Goal: Task Accomplishment & Management: Use online tool/utility

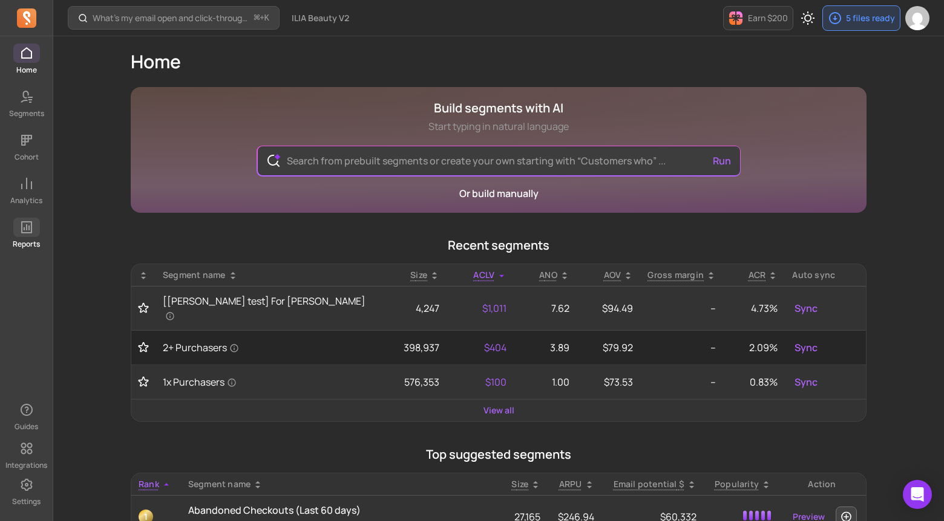
click at [25, 230] on icon at bounding box center [26, 227] width 15 height 15
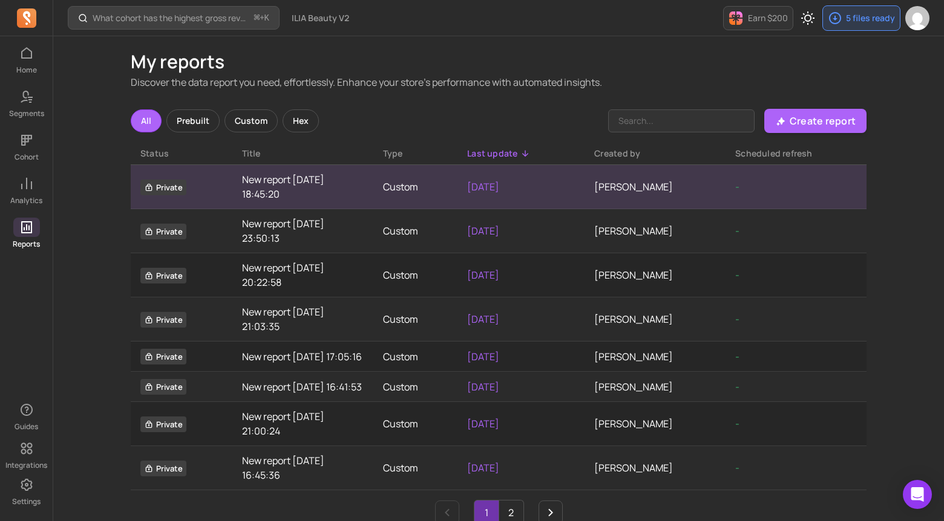
click at [711, 185] on td "[PERSON_NAME]" at bounding box center [654, 187] width 141 height 44
click at [477, 190] on p "[DATE]" at bounding box center [521, 187] width 108 height 15
click at [238, 187] on td "New report [DATE] 18:45:20" at bounding box center [302, 187] width 141 height 44
click at [402, 188] on td "Custom" at bounding box center [415, 187] width 85 height 44
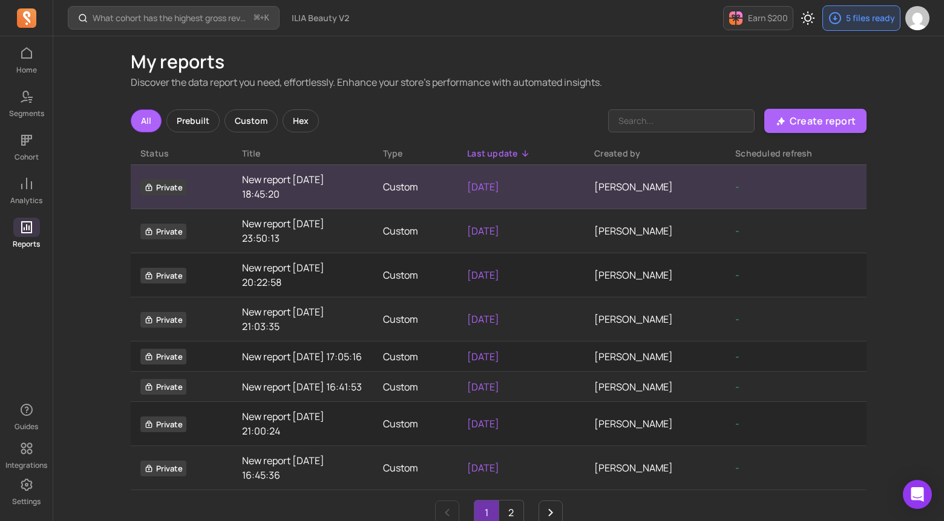
click at [495, 188] on p "[DATE]" at bounding box center [521, 187] width 108 height 15
click at [167, 186] on span "Private" at bounding box center [163, 188] width 46 height 16
click at [349, 194] on link "New report [DATE] 18:45:20" at bounding box center [303, 186] width 122 height 29
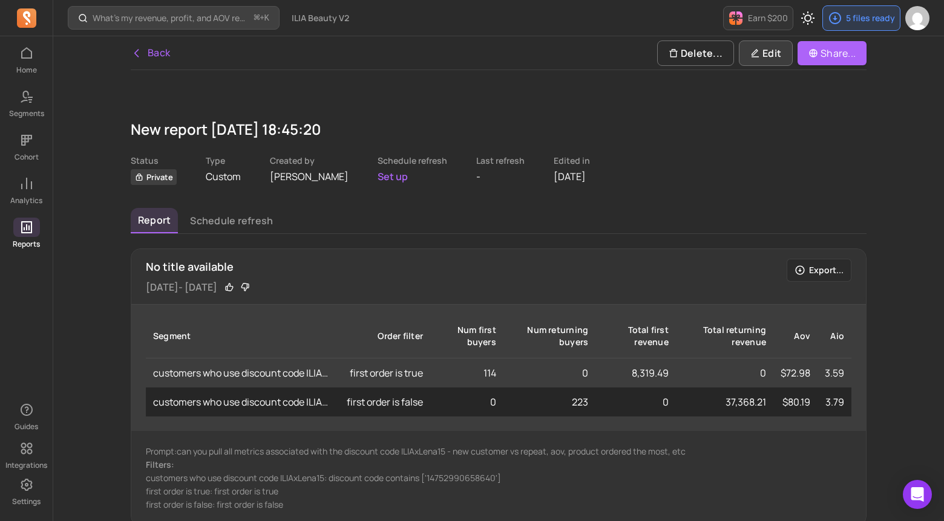
drag, startPoint x: 757, startPoint y: 65, endPoint x: 760, endPoint y: 59, distance: 6.8
click at [757, 65] on div "Back Delete... Edit Share..." at bounding box center [498, 53] width 735 height 34
click at [760, 59] on p "Edit" at bounding box center [765, 53] width 31 height 15
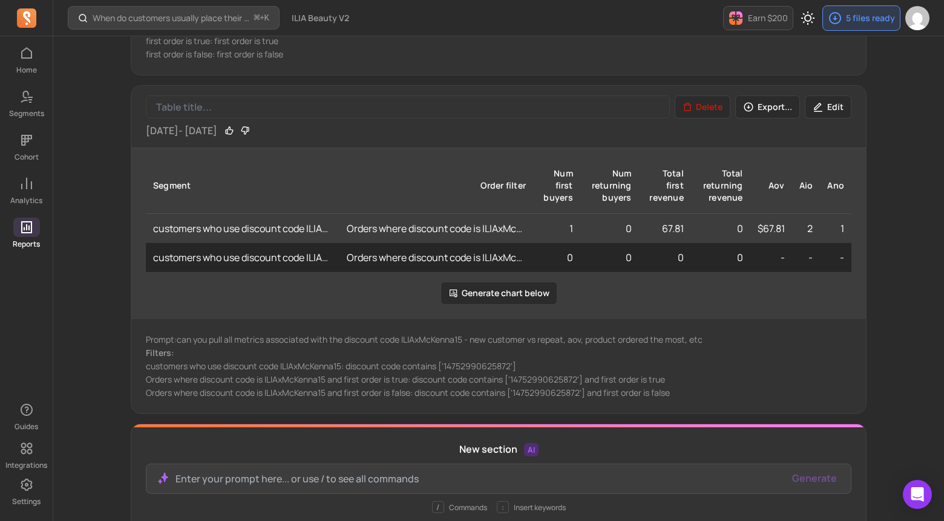
scroll to position [1308, 0]
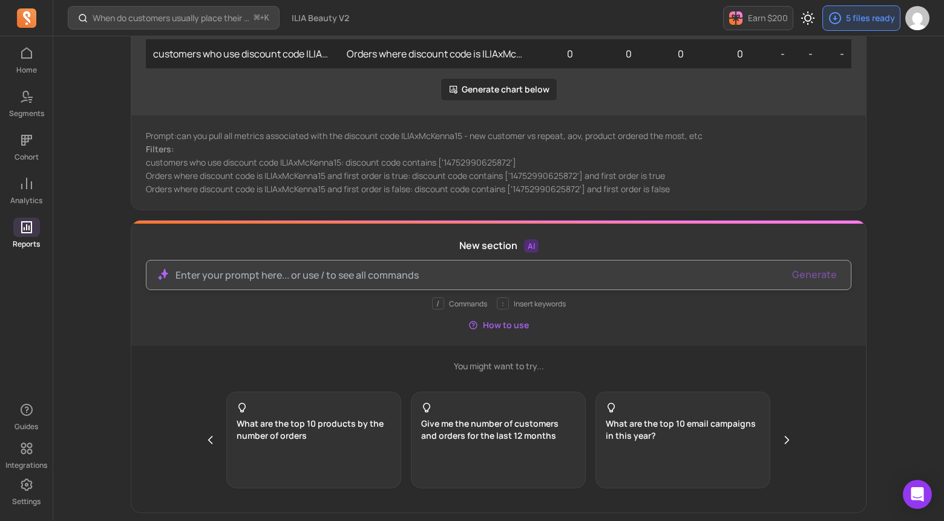
click at [365, 279] on p at bounding box center [478, 275] width 607 height 15
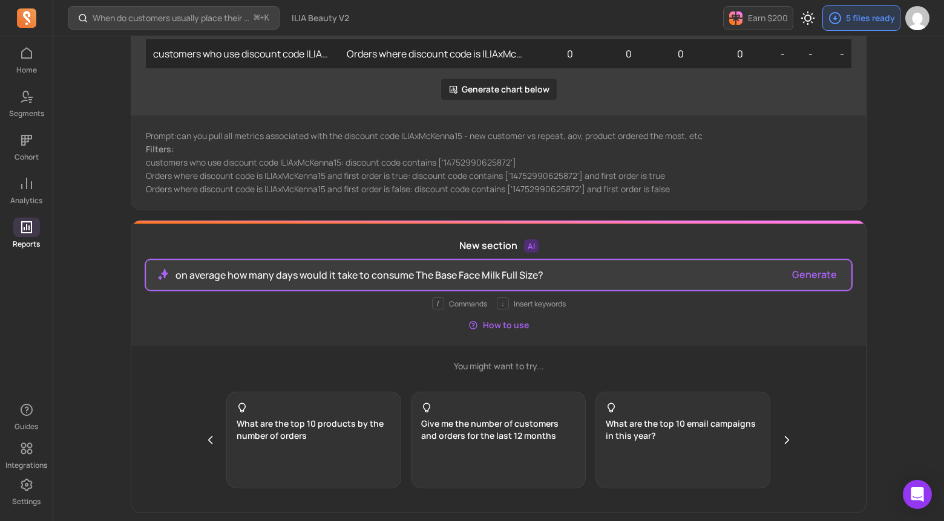
click at [830, 273] on button "Generate" at bounding box center [814, 274] width 45 height 15
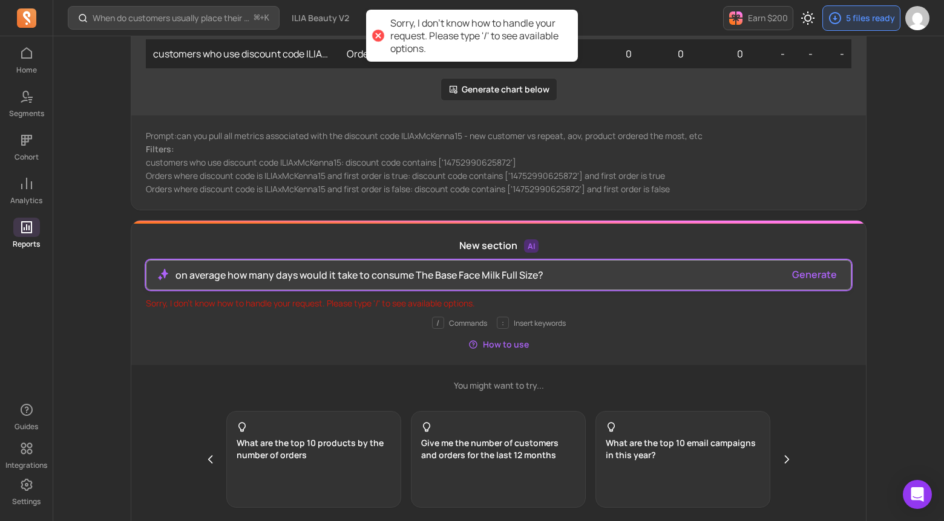
click at [290, 273] on p "on average how many days would it take to consume The Base Face Milk Full Size?" at bounding box center [478, 275] width 607 height 15
click at [491, 267] on div "on average how many days would it take to consume The Base Face Milk Full Size?" at bounding box center [498, 275] width 705 height 30
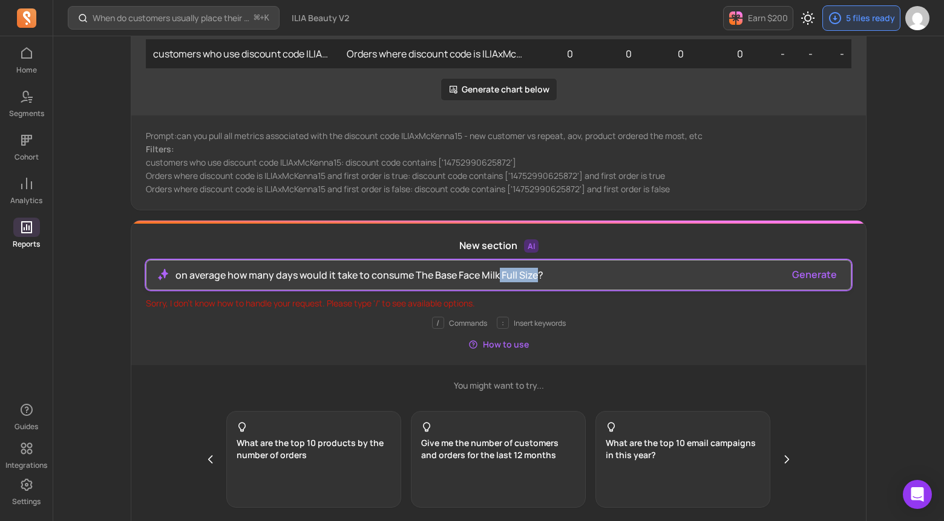
drag, startPoint x: 537, startPoint y: 277, endPoint x: 498, endPoint y: 278, distance: 38.7
click at [498, 278] on p "on average how many days would it take to consume The Base Face Milk Full Size?" at bounding box center [478, 275] width 607 height 15
click at [826, 281] on button "Generate" at bounding box center [814, 274] width 45 height 15
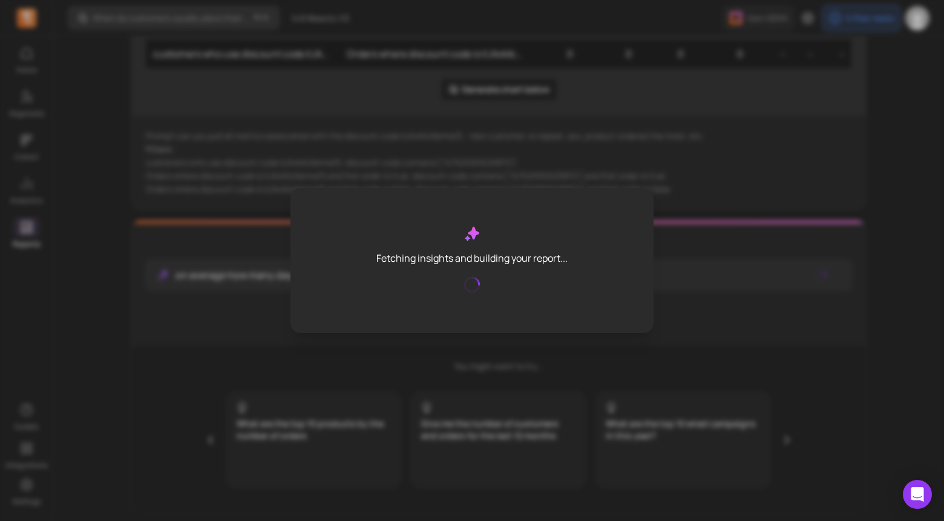
click at [820, 278] on div "Fetching insights and building your report..." at bounding box center [472, 260] width 944 height 521
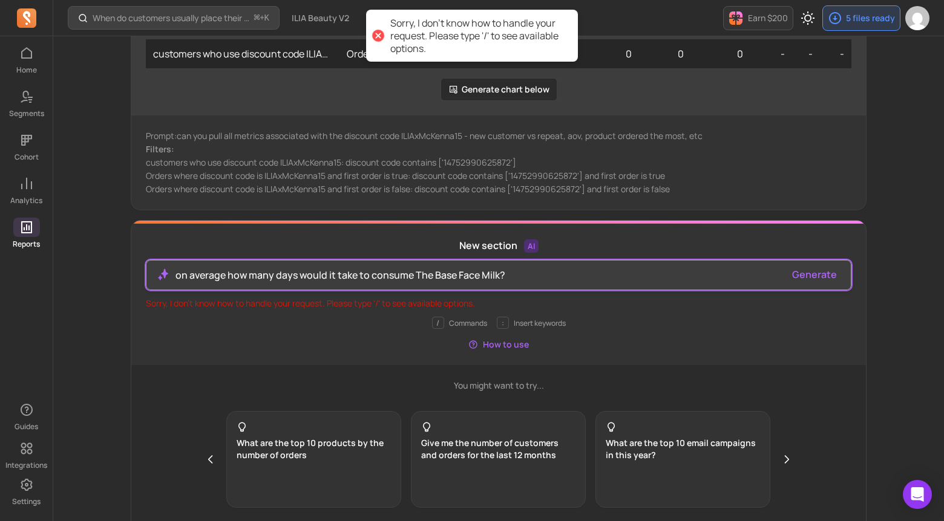
click at [411, 280] on p "on average how many days would it take to consume The Base Face Milk?" at bounding box center [478, 275] width 607 height 15
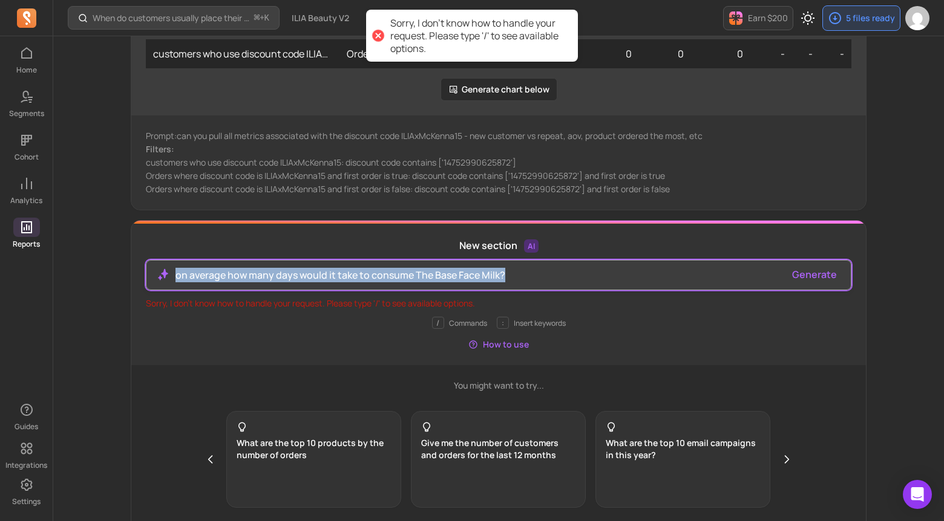
click at [411, 280] on p "on average how many days would it take to consume The Base Face Milk?" at bounding box center [478, 275] width 607 height 15
click at [530, 279] on p "on average how many days would it take to consume The Base Face Milk?" at bounding box center [478, 275] width 607 height 15
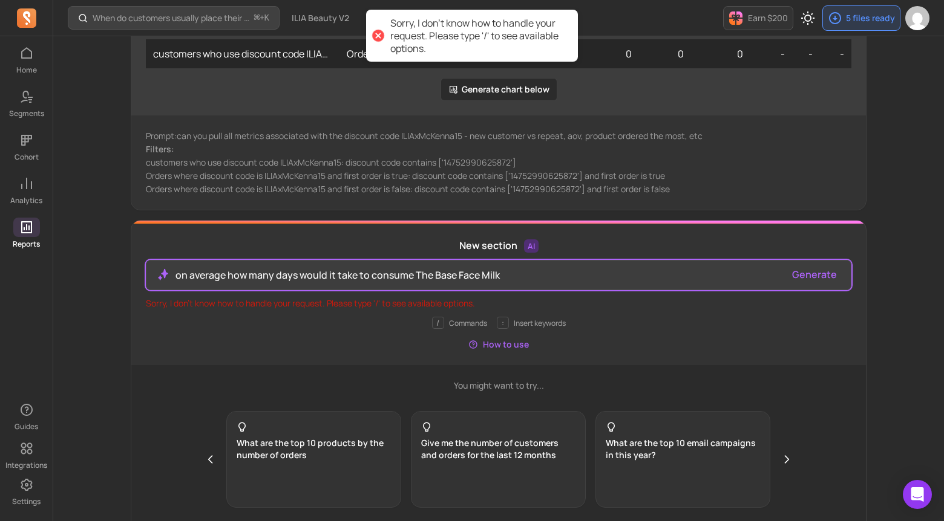
click at [826, 278] on button "Generate" at bounding box center [814, 274] width 45 height 15
click at [232, 275] on p "on average how many days would it take to consume The Base Face Milk" at bounding box center [478, 275] width 607 height 15
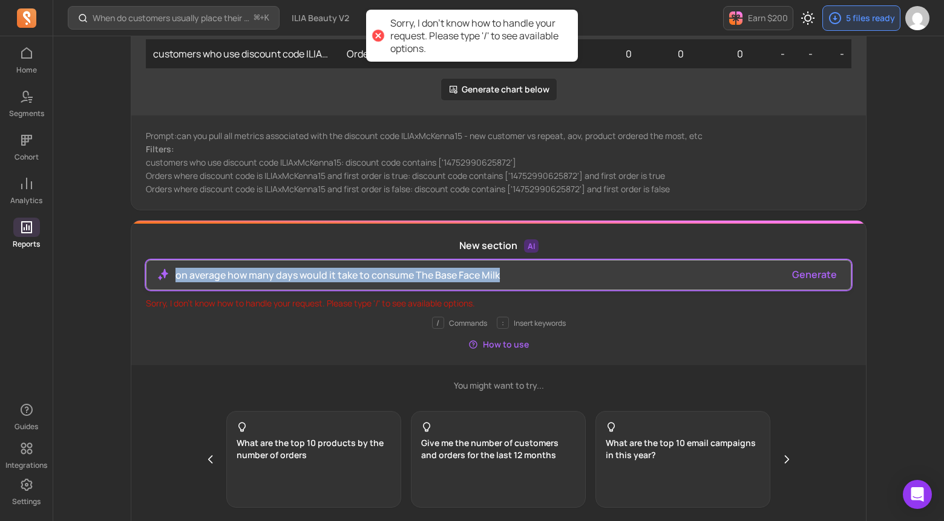
click at [232, 275] on p "on average how many days would it take to consume The Base Face Milk" at bounding box center [478, 275] width 607 height 15
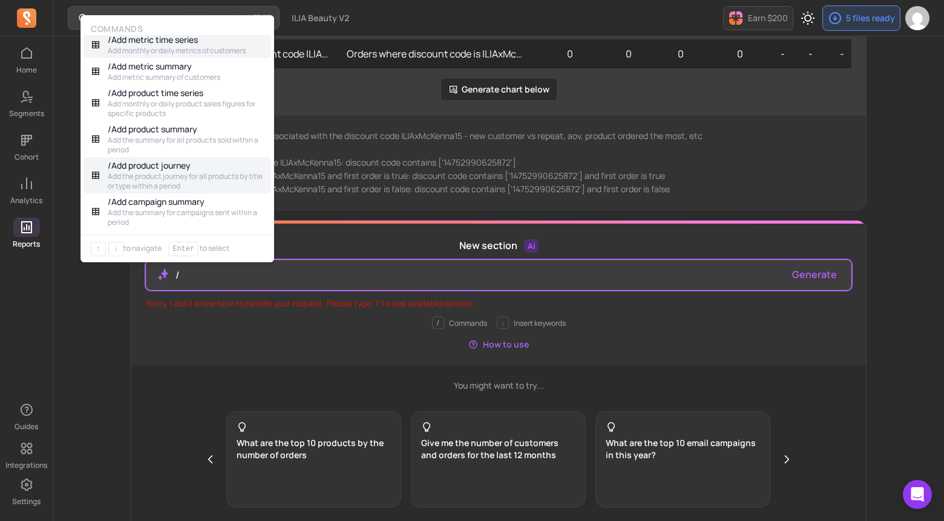
scroll to position [0, 0]
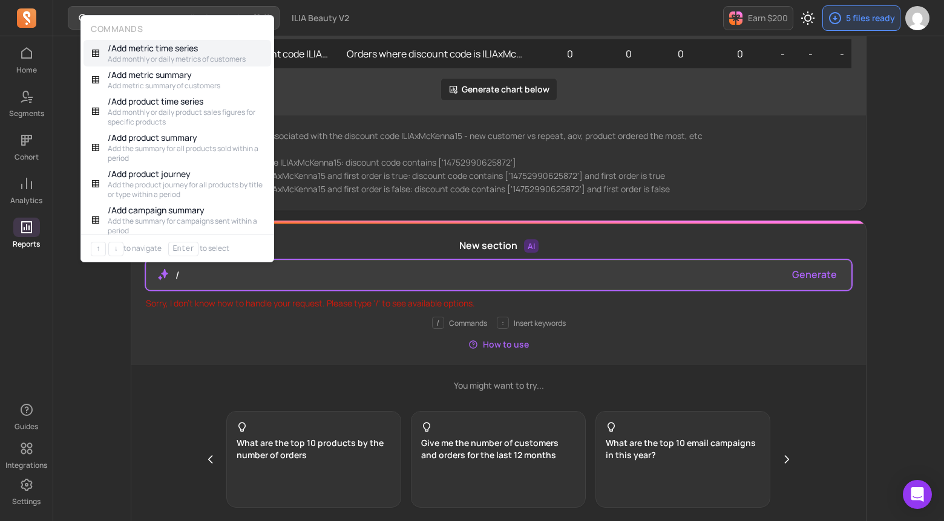
click at [633, 203] on div "Prompt: can you pull all metrics associated with the discount code ILIAxMcKenna…" at bounding box center [498, 163] width 734 height 94
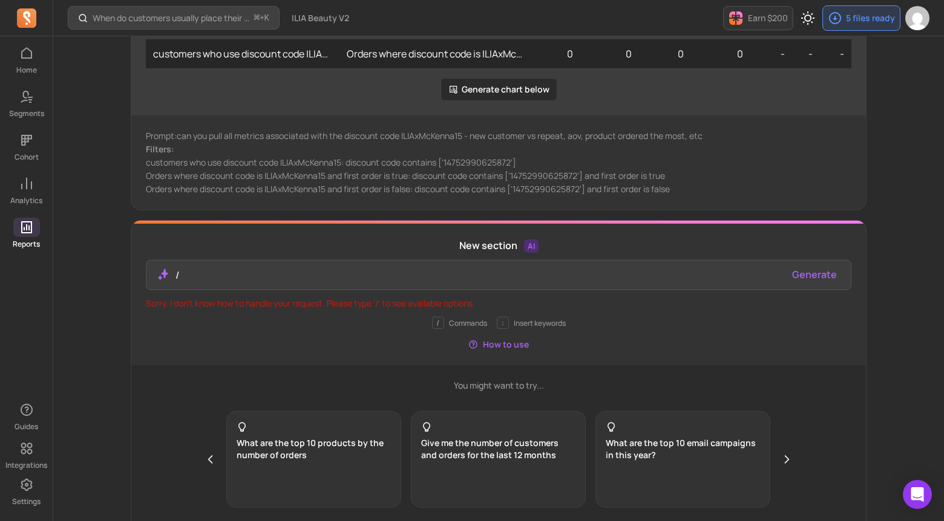
scroll to position [822, 0]
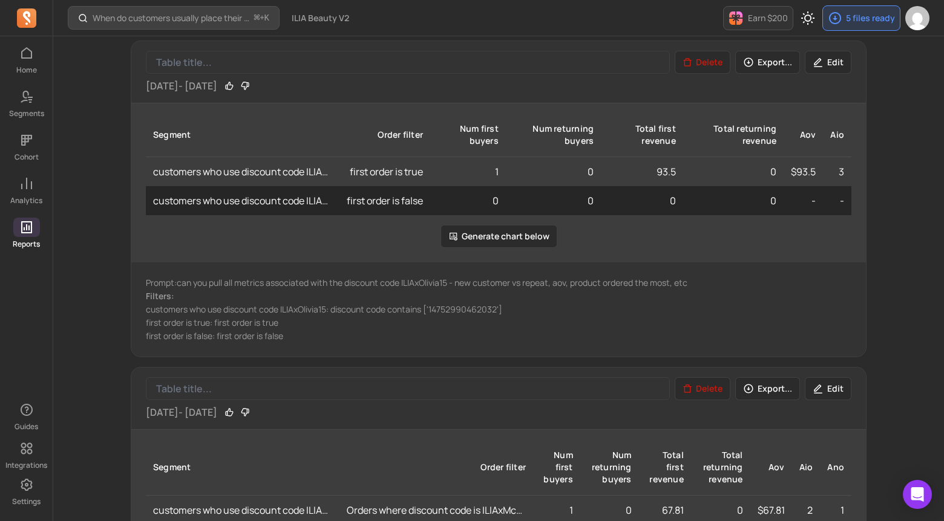
click at [717, 63] on button "Delete" at bounding box center [702, 62] width 56 height 23
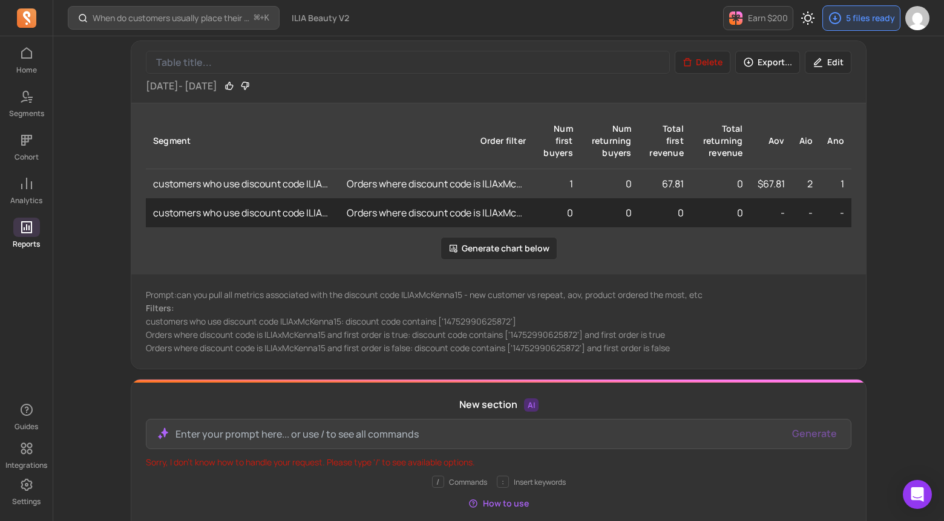
click at [688, 65] on icon "button" at bounding box center [687, 62] width 10 height 10
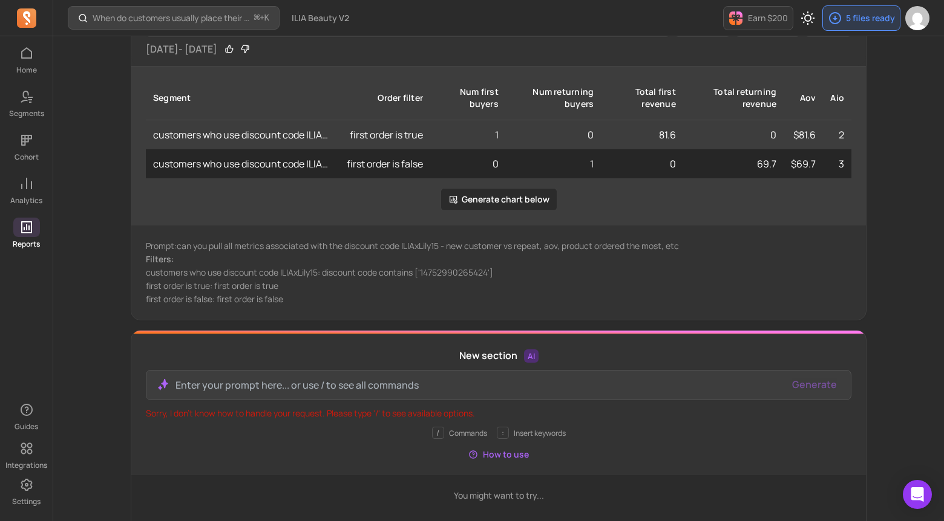
scroll to position [122, 0]
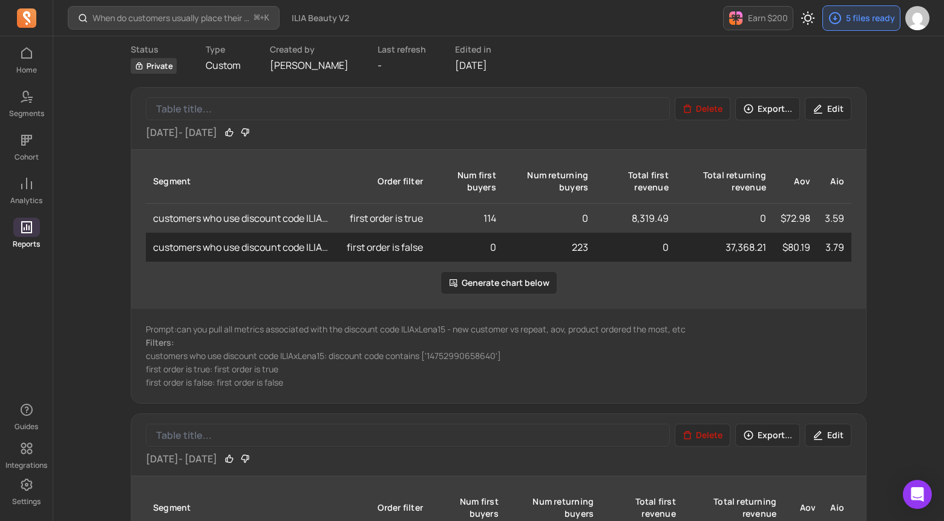
click at [716, 108] on button "Delete" at bounding box center [702, 108] width 56 height 23
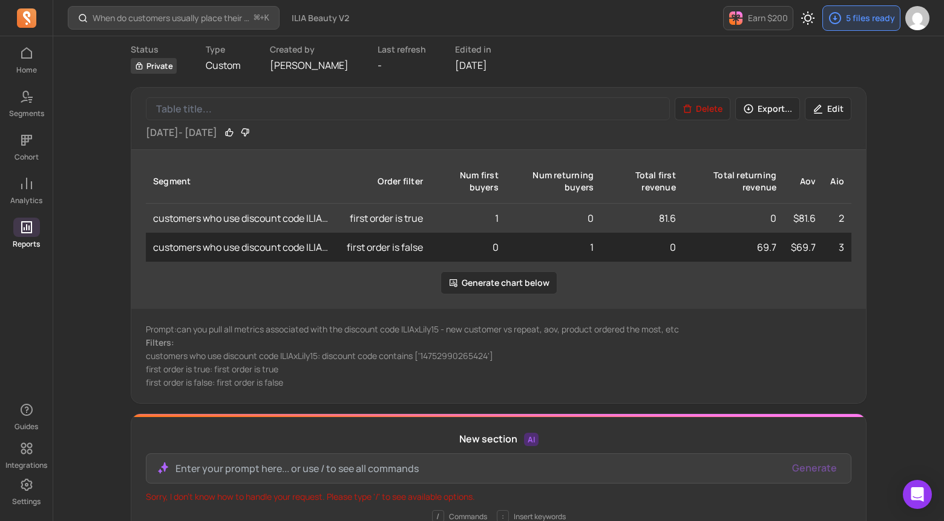
click at [716, 108] on button "Delete" at bounding box center [702, 108] width 56 height 23
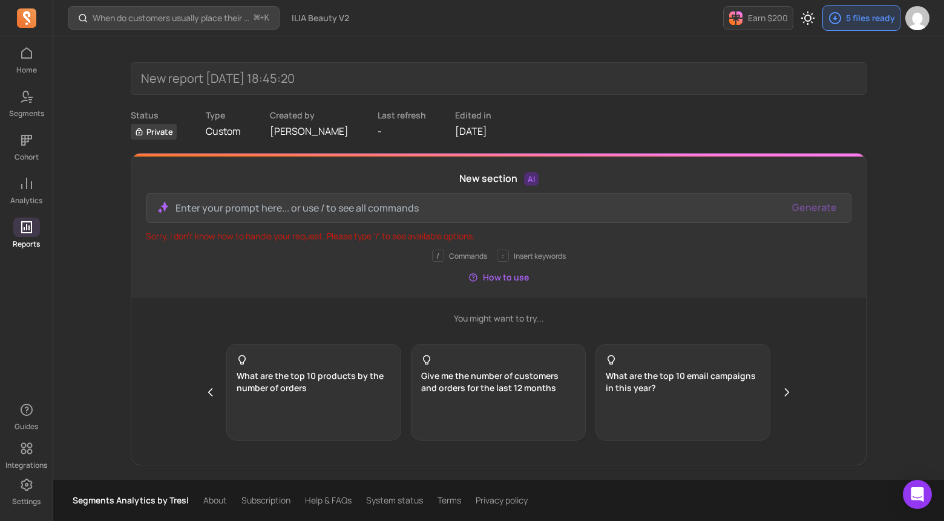
scroll to position [0, 0]
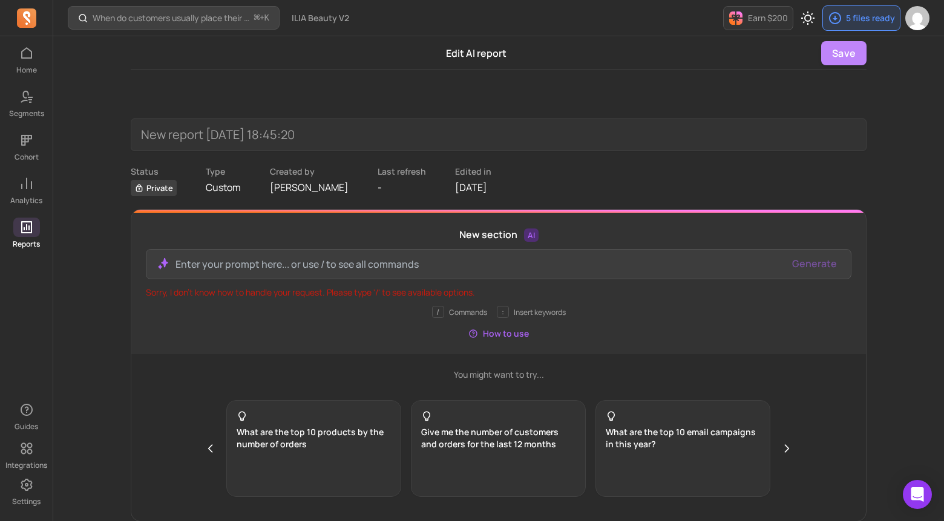
click at [843, 45] on button "Save" at bounding box center [843, 53] width 45 height 24
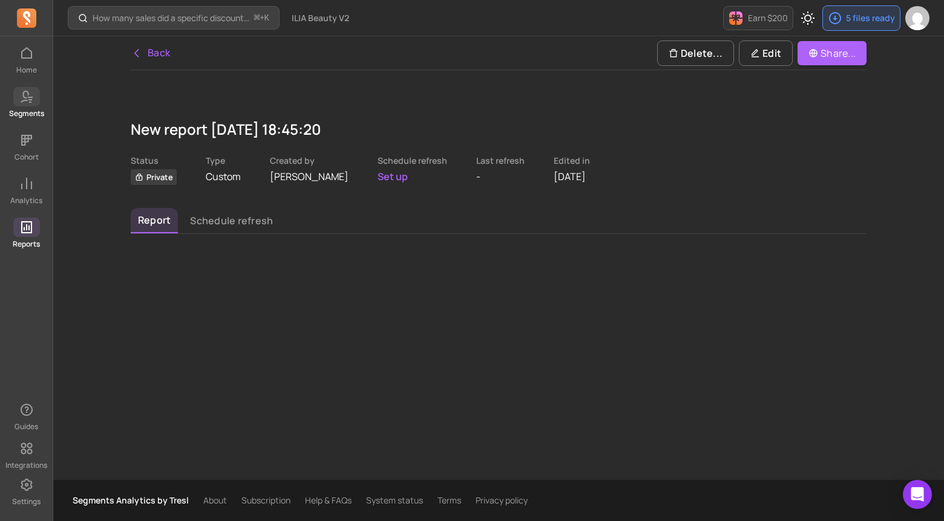
click at [23, 102] on icon at bounding box center [26, 97] width 15 height 15
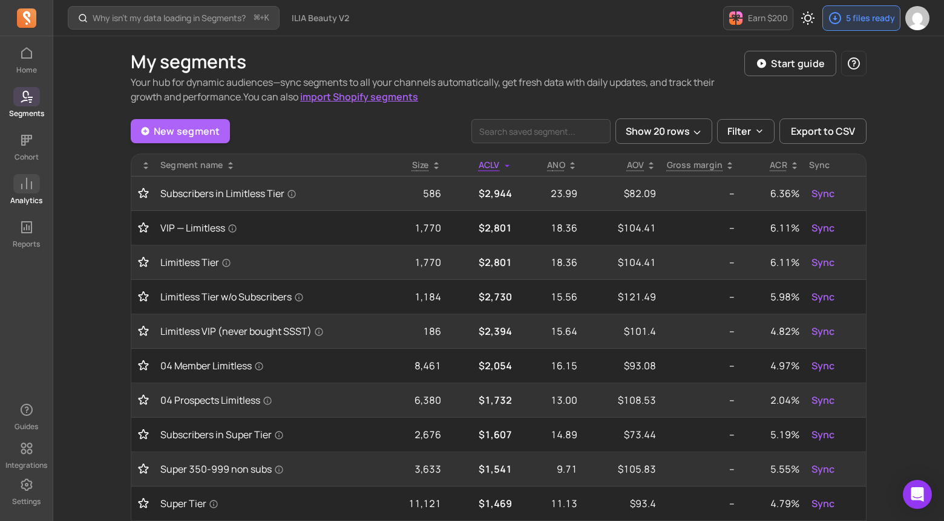
drag, startPoint x: 7, startPoint y: 209, endPoint x: 20, endPoint y: 191, distance: 22.6
click at [7, 209] on div "Home Segments Cohort Analytics Reports" at bounding box center [26, 147] width 53 height 206
click at [25, 184] on icon at bounding box center [26, 184] width 15 height 15
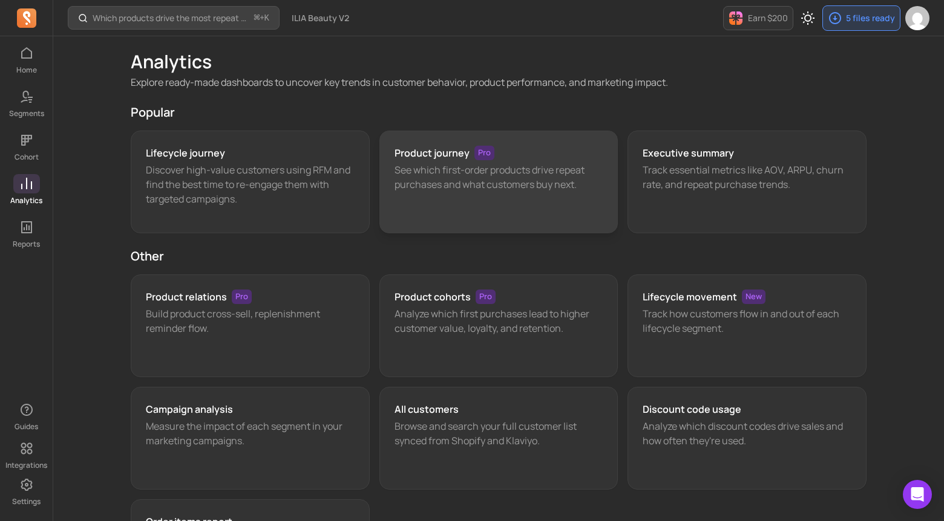
click at [492, 201] on div "Product journey Pro See which first-order products drive repeat purchases and w…" at bounding box center [498, 182] width 239 height 103
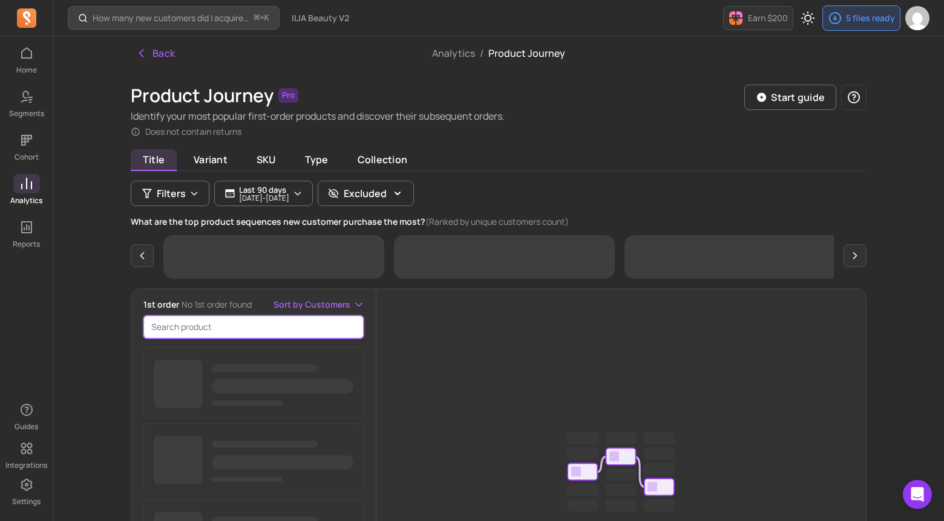
click at [225, 330] on input "search product" at bounding box center [253, 327] width 220 height 23
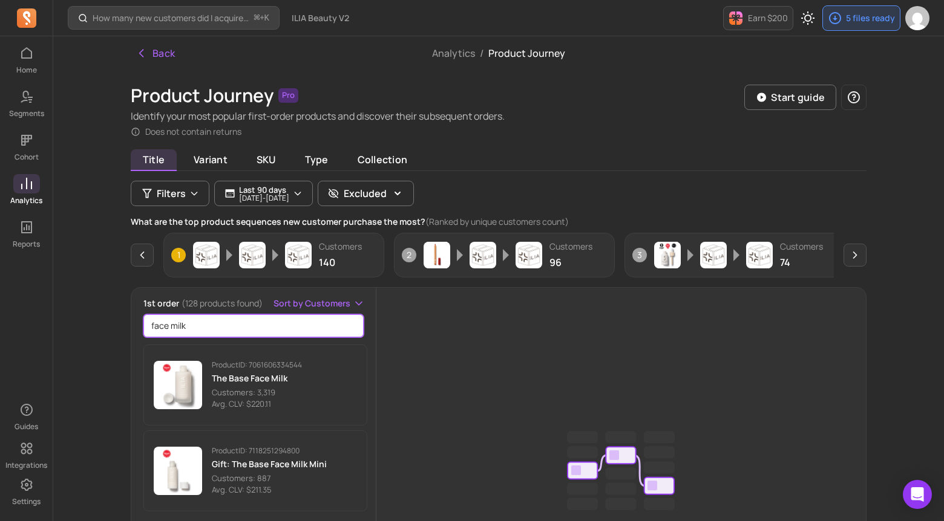
type input "face milk"
